Goal: Navigation & Orientation: Find specific page/section

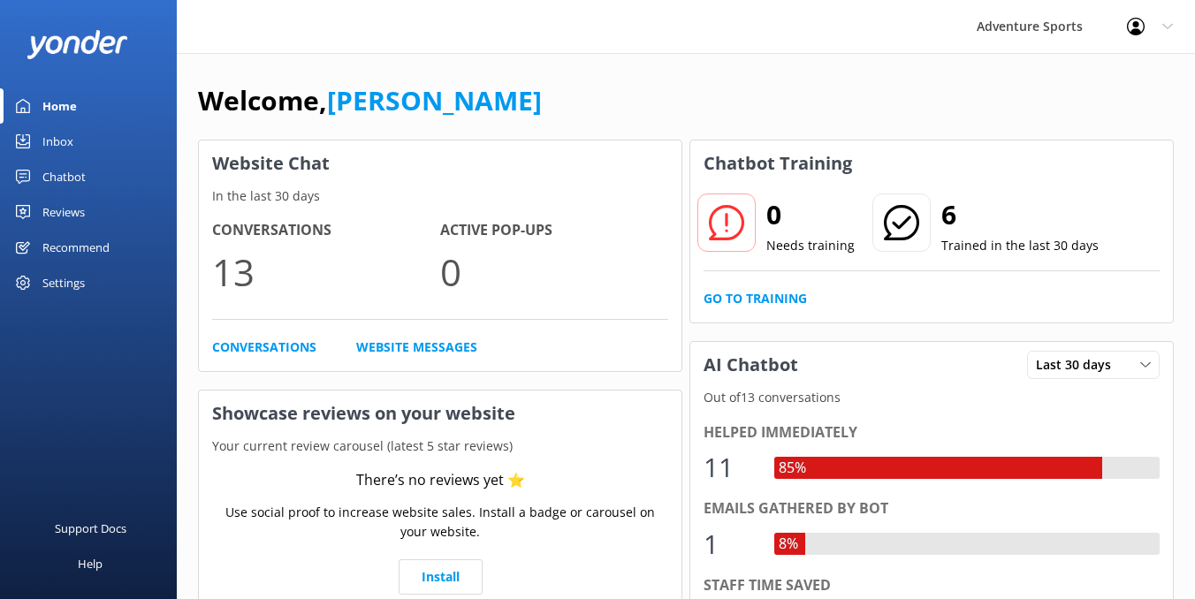
click at [710, 551] on div "1" at bounding box center [729, 544] width 53 height 42
click at [57, 145] on div "Inbox" at bounding box center [57, 141] width 31 height 35
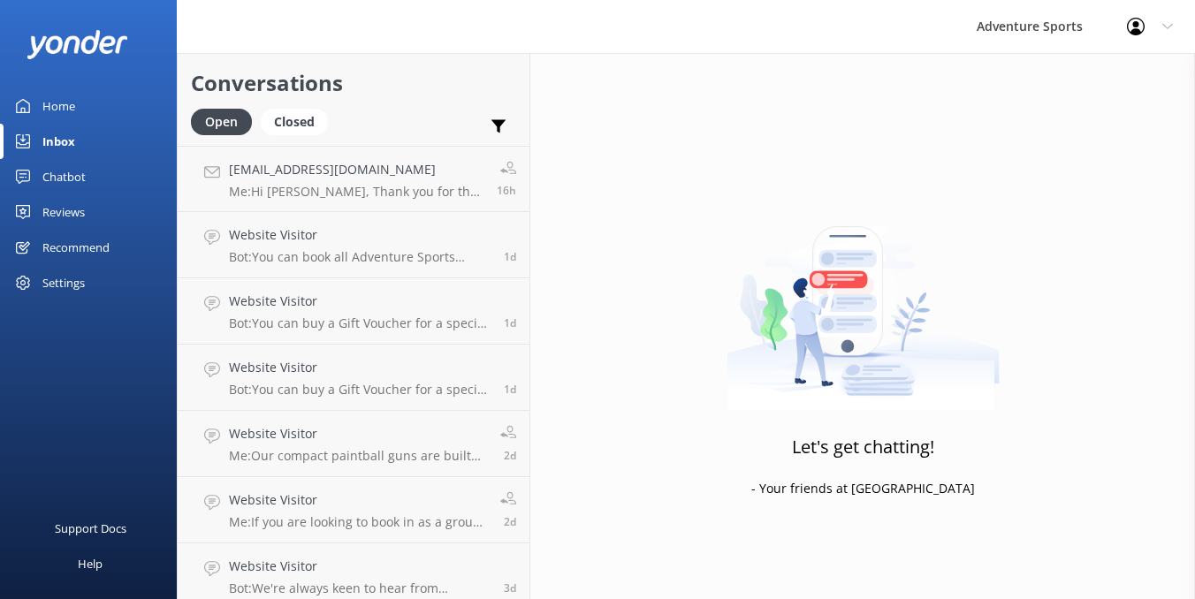
click at [58, 101] on div "Home" at bounding box center [58, 105] width 33 height 35
